Goal: Navigation & Orientation: Find specific page/section

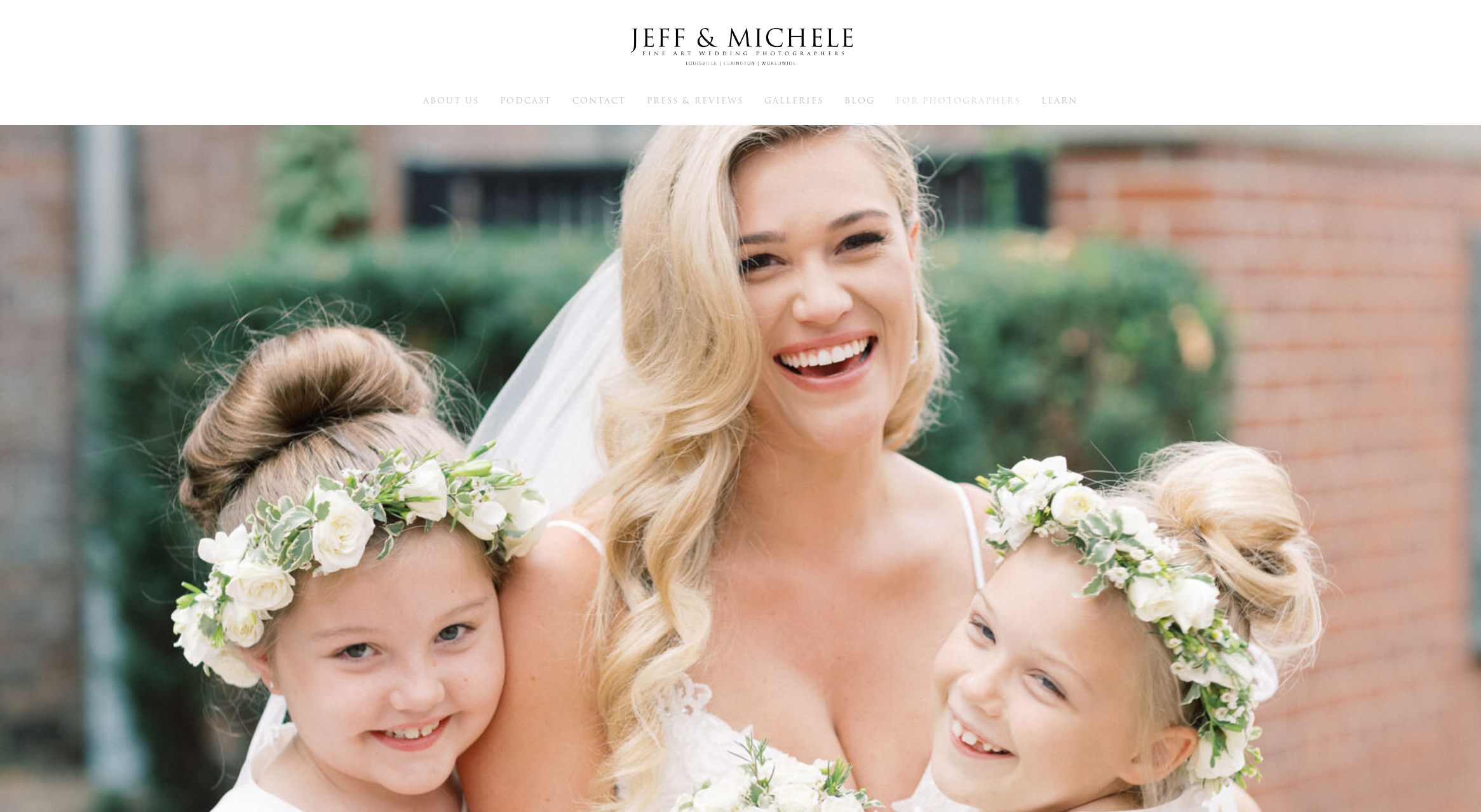
click at [970, 102] on span "For Photographers" at bounding box center [958, 100] width 124 height 12
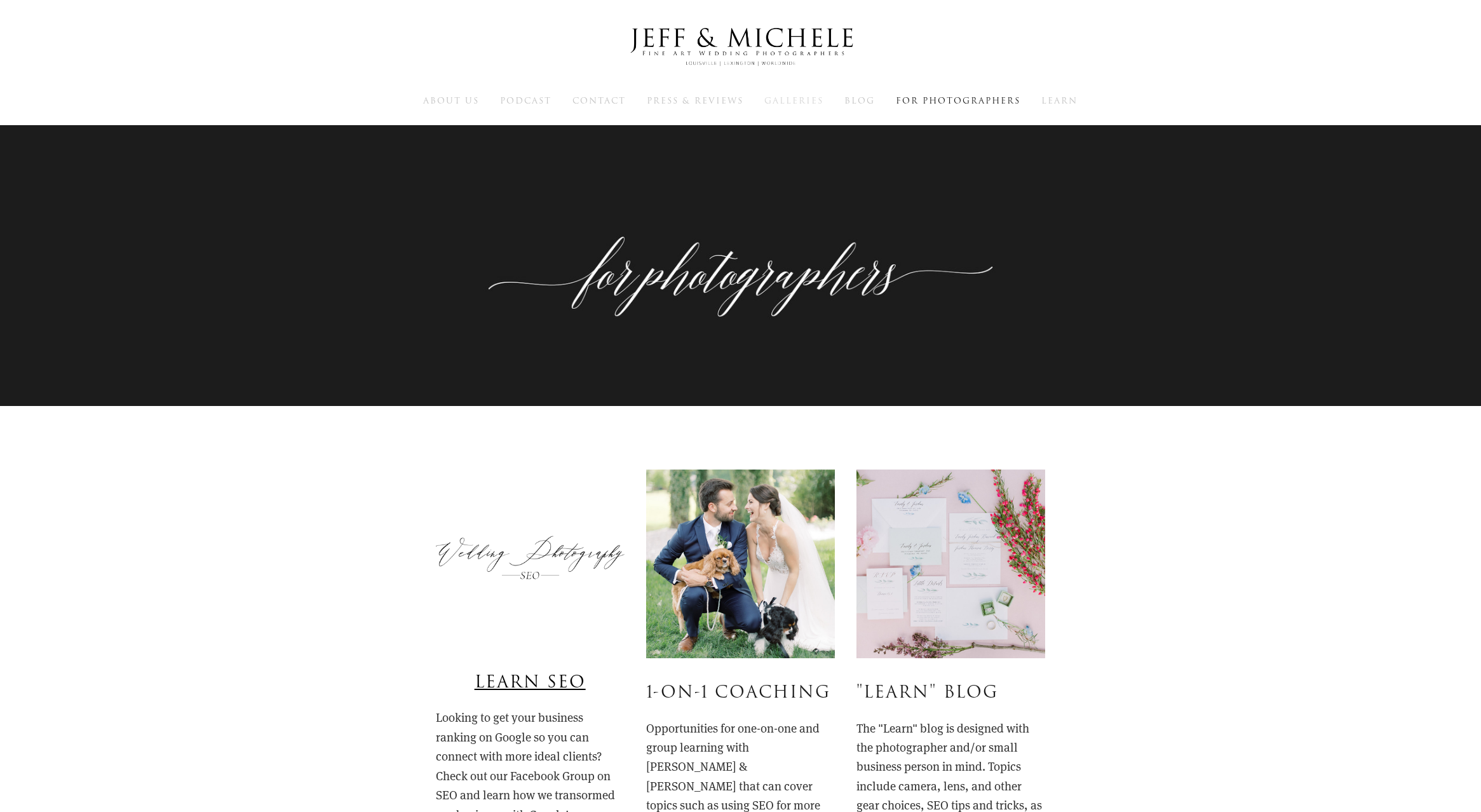
click at [802, 105] on span "Galleries" at bounding box center [793, 100] width 59 height 12
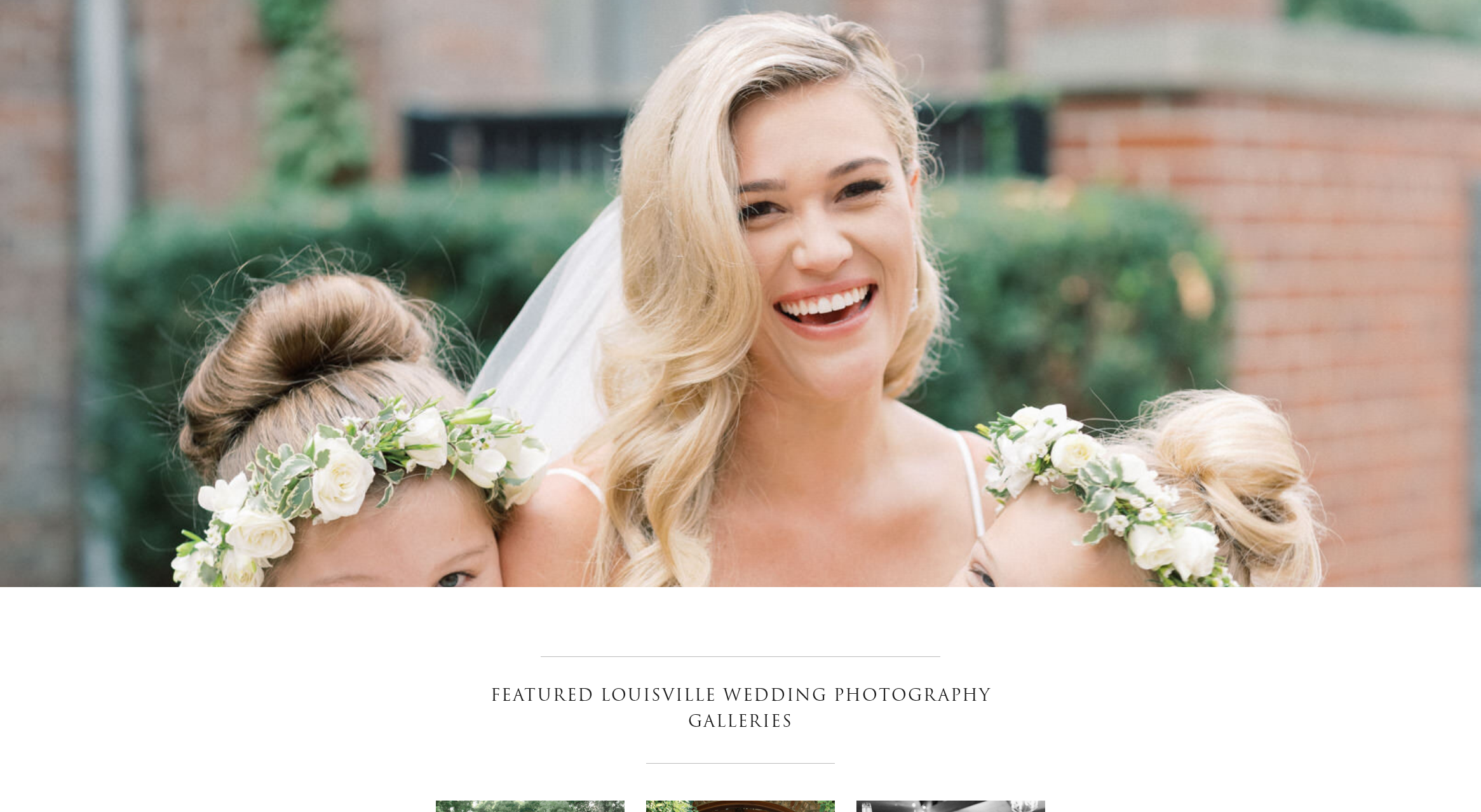
scroll to position [263, 0]
